Goal: Transaction & Acquisition: Purchase product/service

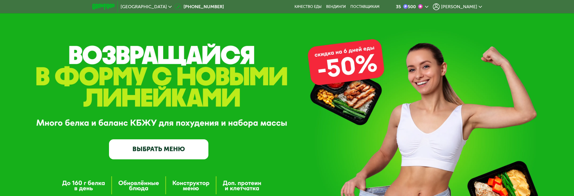
click at [467, 8] on span "[PERSON_NAME]" at bounding box center [459, 7] width 36 height 5
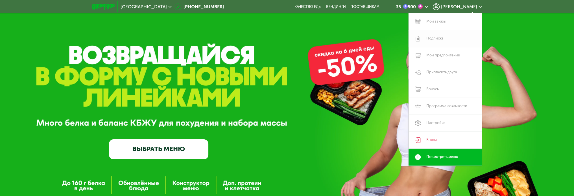
click at [441, 38] on link "Подписка" at bounding box center [445, 38] width 73 height 17
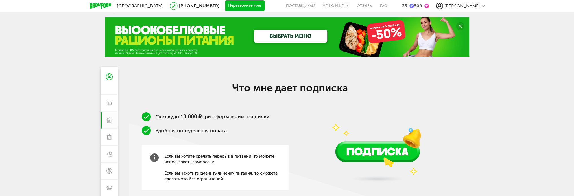
click at [464, 8] on span "[PERSON_NAME]" at bounding box center [463, 5] width 36 height 5
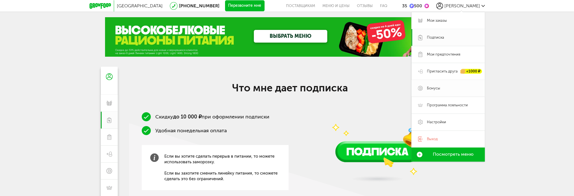
click at [432, 88] on span "Бонусы" at bounding box center [433, 88] width 13 height 5
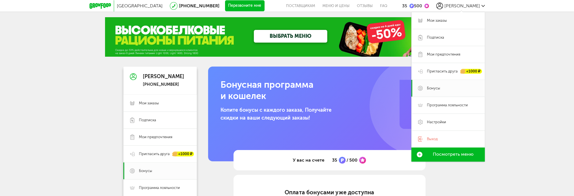
click at [511, 86] on div "Москва [PHONE_NUMBER] Перезвоните мне поставщикам Меню и цены Отзывы FAQ 35 500…" at bounding box center [287, 183] width 574 height 367
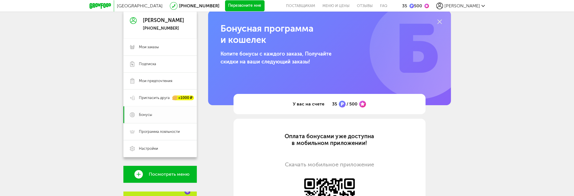
scroll to position [56, 0]
click at [156, 66] on span "Подписка" at bounding box center [164, 63] width 51 height 5
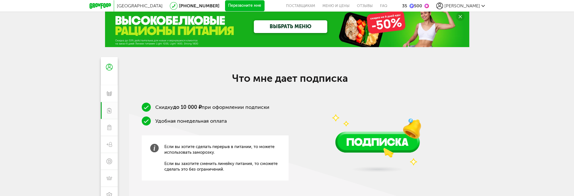
scroll to position [5, 0]
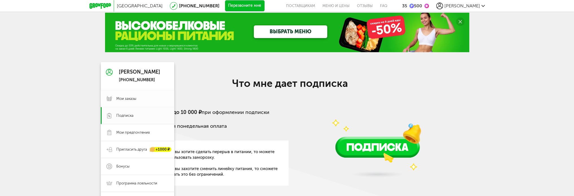
click at [124, 99] on span "Мои заказы" at bounding box center [126, 98] width 20 height 5
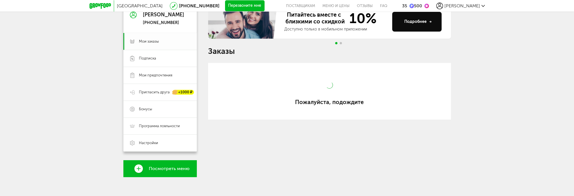
scroll to position [66, 0]
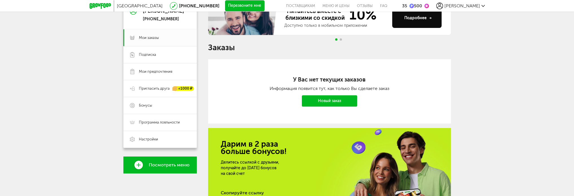
click at [342, 106] on link "Новый заказ" at bounding box center [329, 100] width 55 height 11
